Goal: Transaction & Acquisition: Purchase product/service

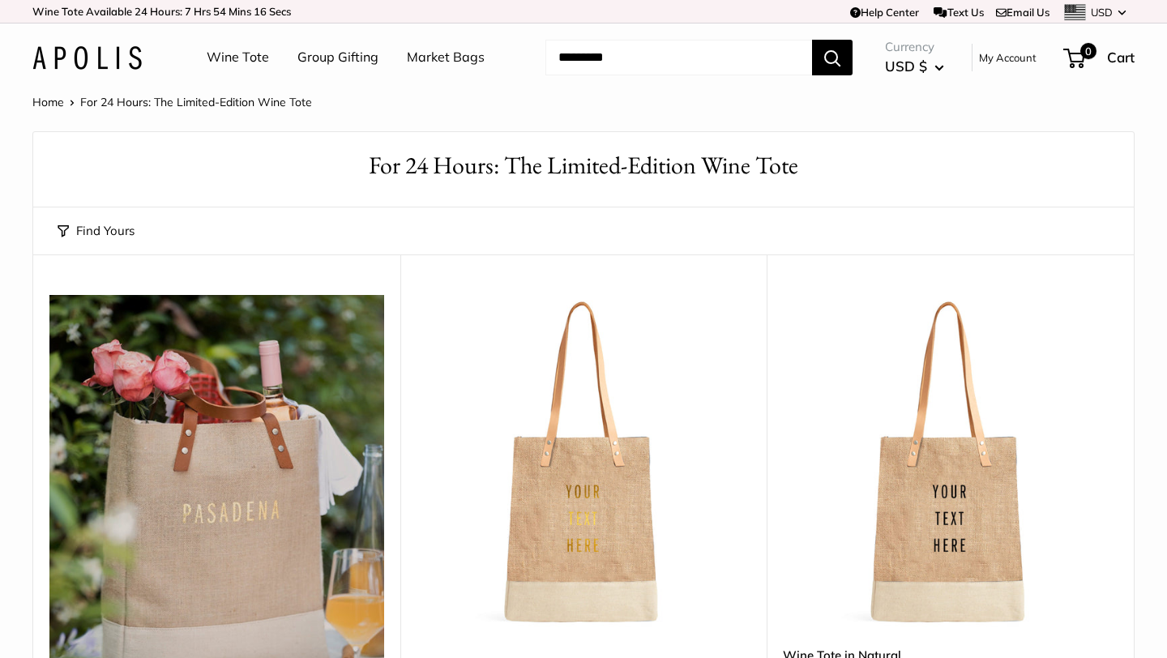
click at [449, 55] on link "Market Bags" at bounding box center [446, 57] width 78 height 24
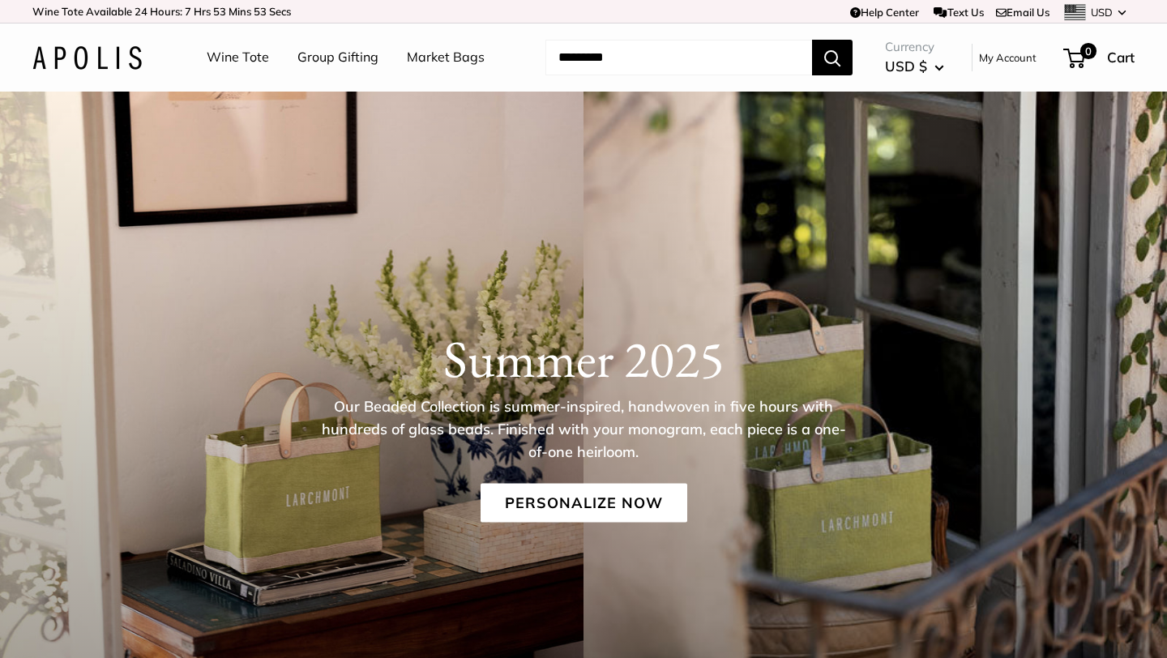
click at [428, 52] on link "Market Bags" at bounding box center [446, 57] width 78 height 24
click at [586, 499] on link "Personalize Now" at bounding box center [584, 502] width 207 height 39
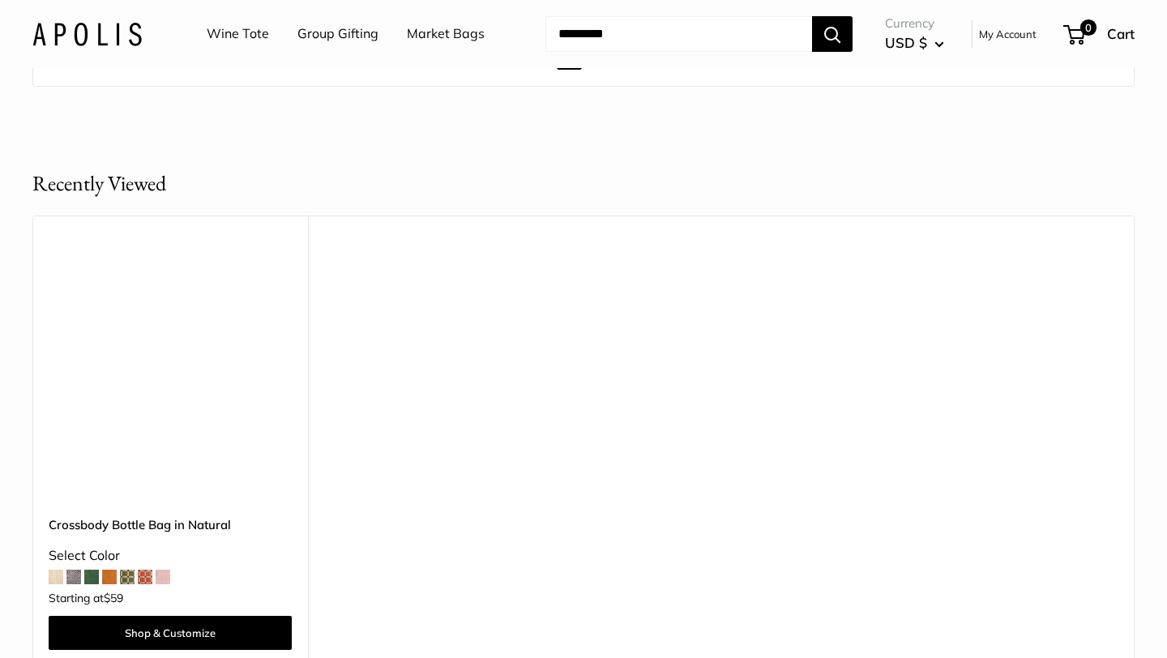
scroll to position [9920, 0]
